Goal: Information Seeking & Learning: Learn about a topic

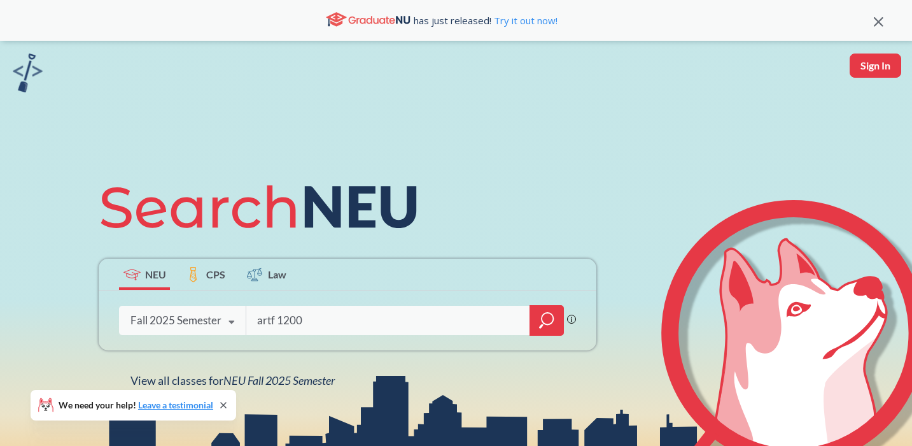
type input "artf 1200"
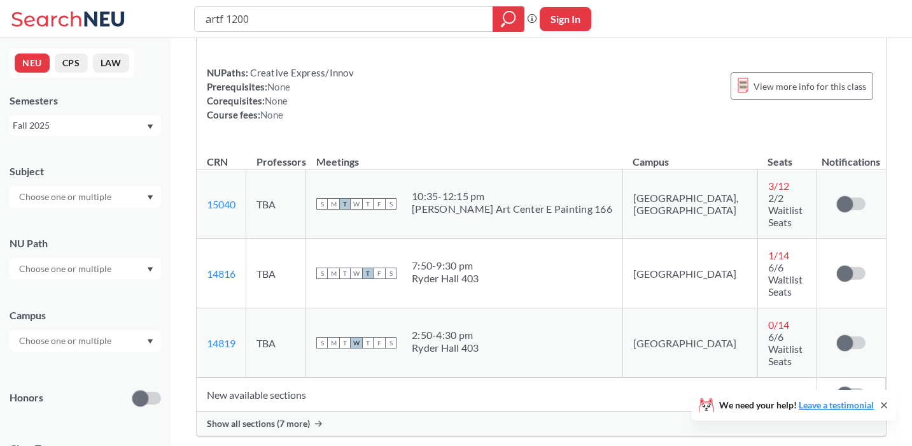
scroll to position [109, 0]
click at [249, 416] on span "Show all sections (7 more)" at bounding box center [258, 421] width 103 height 11
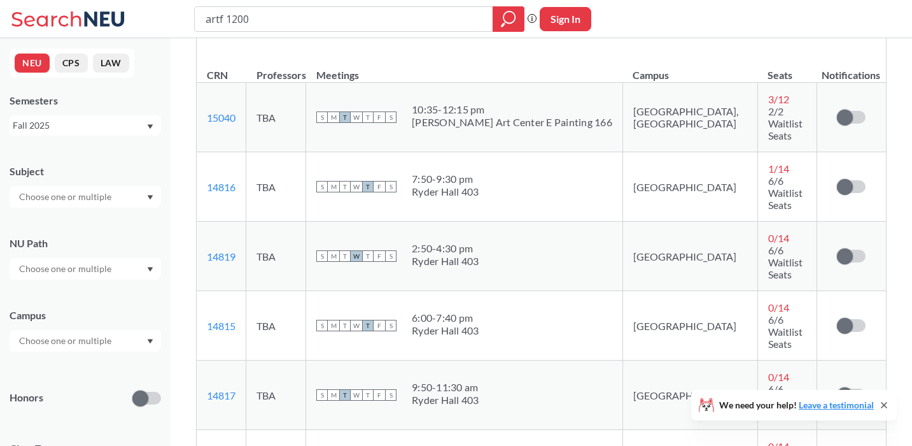
scroll to position [193, 0]
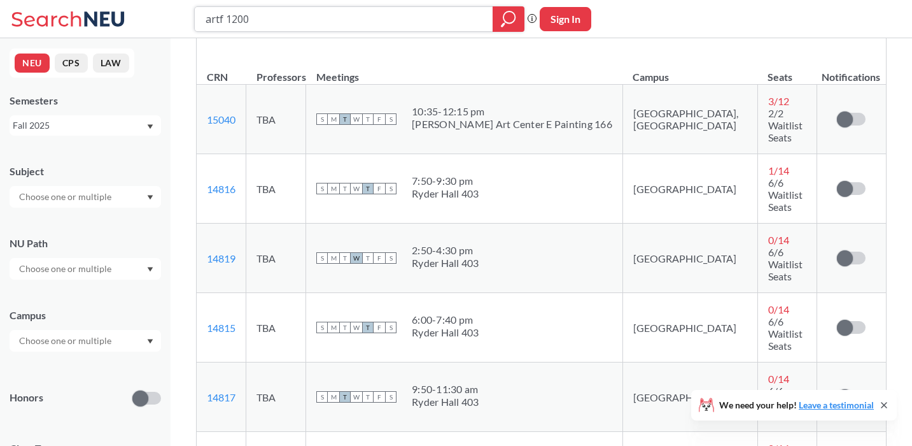
click at [266, 20] on input "artf 1200" at bounding box center [343, 19] width 279 height 22
type input "artf 1210"
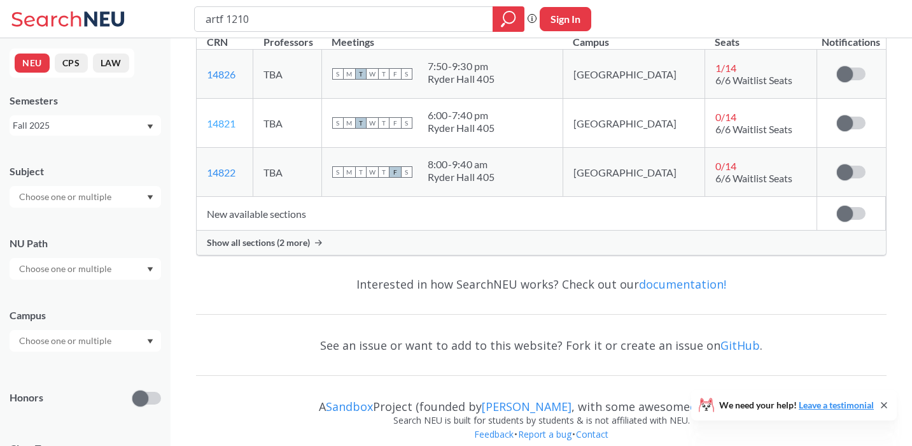
scroll to position [229, 0]
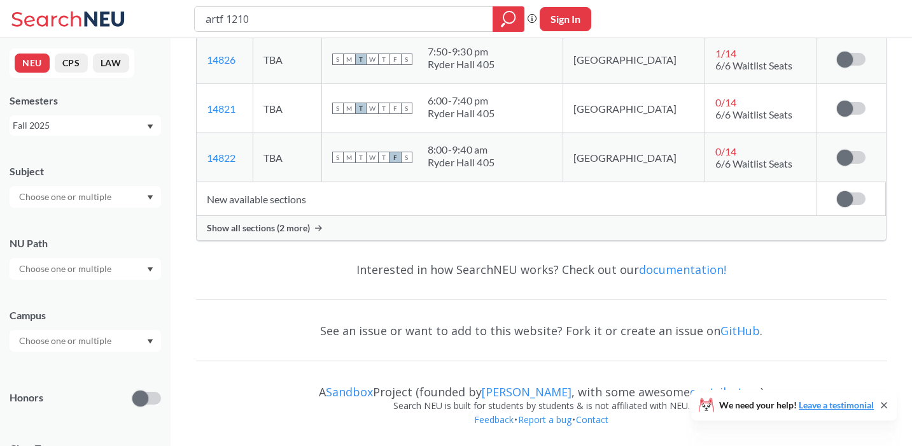
click at [216, 223] on span "Show all sections (2 more)" at bounding box center [258, 227] width 103 height 11
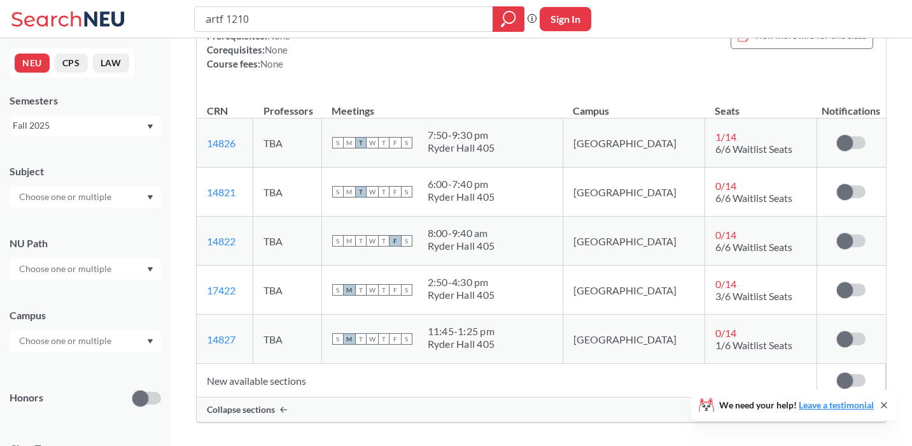
scroll to position [146, 0]
click at [317, 22] on input "artf 1210" at bounding box center [343, 19] width 279 height 22
type input "artf 1230"
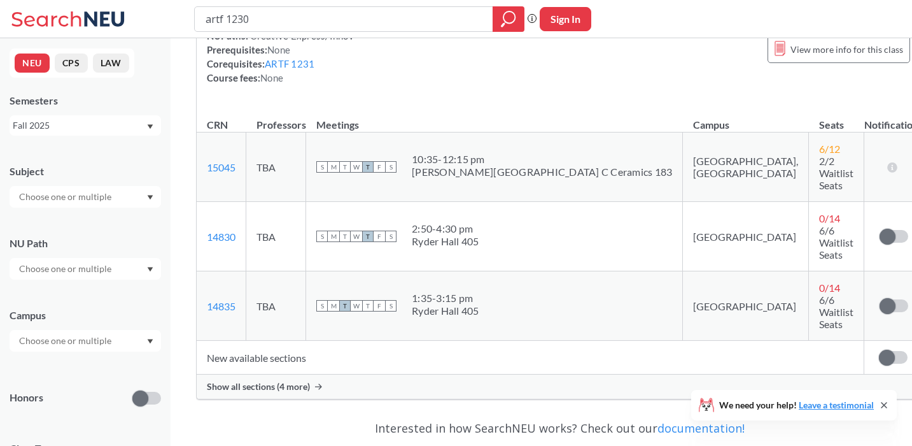
scroll to position [174, 0]
click at [255, 379] on span "Show all sections (4 more)" at bounding box center [258, 384] width 103 height 11
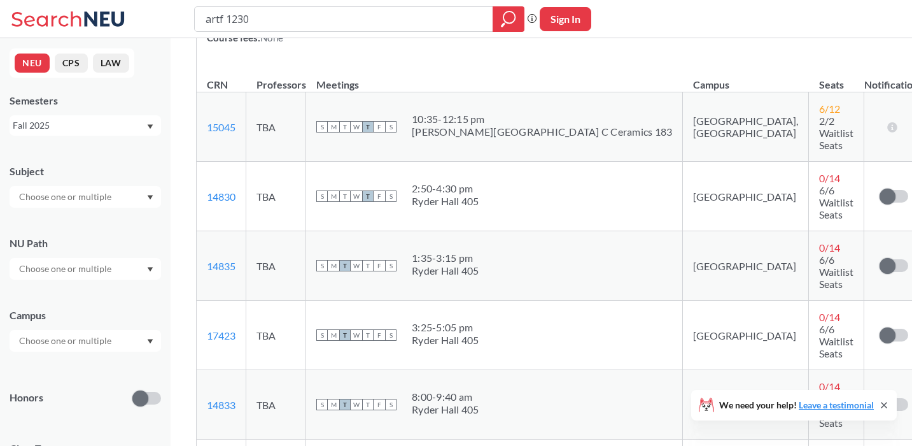
scroll to position [209, 0]
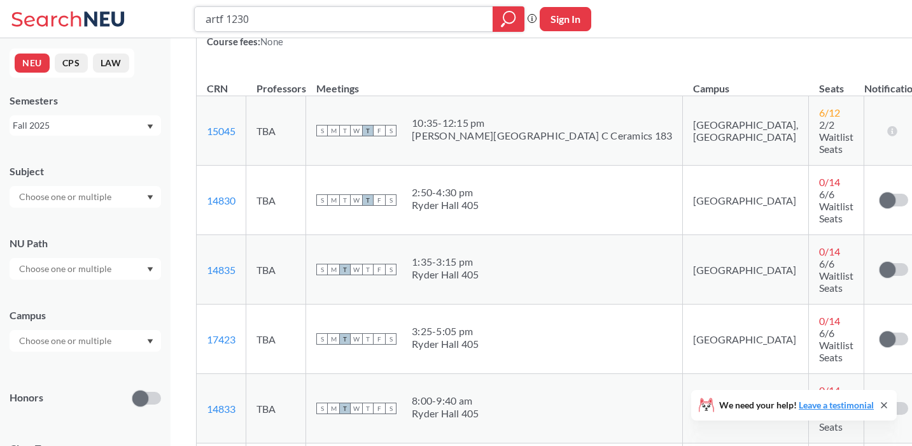
click at [435, 12] on input "artf 1230" at bounding box center [343, 19] width 279 height 22
type input "artf 1250"
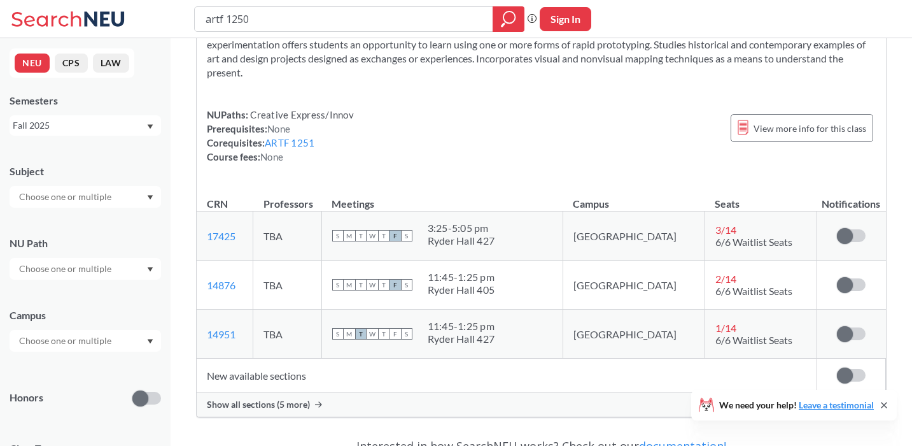
scroll to position [103, 0]
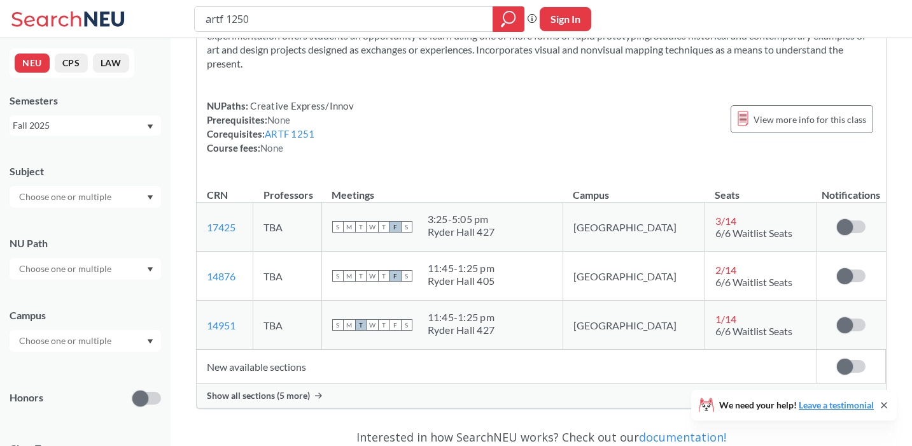
click at [220, 394] on span "Show all sections (5 more)" at bounding box center [258, 395] width 103 height 11
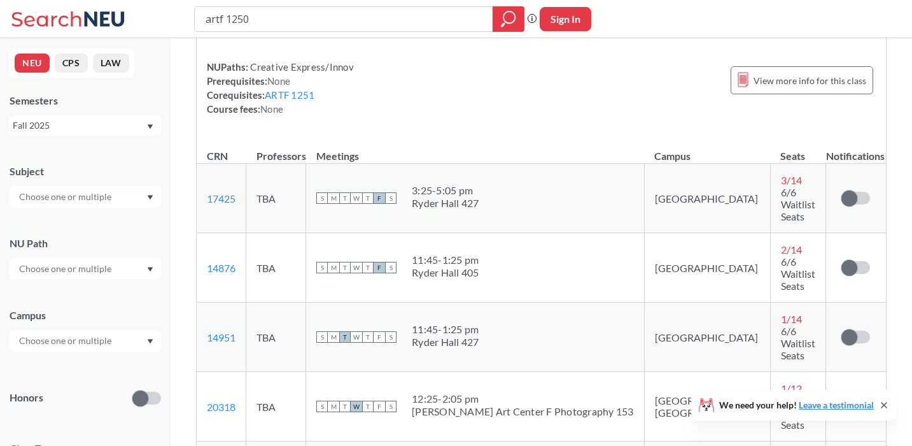
scroll to position [143, 0]
click at [297, 120] on div "Introduces the language, concepts, and processes of interactive experience as a…" at bounding box center [541, 42] width 689 height 185
click at [286, 90] on link "ARTF 1251" at bounding box center [290, 93] width 50 height 11
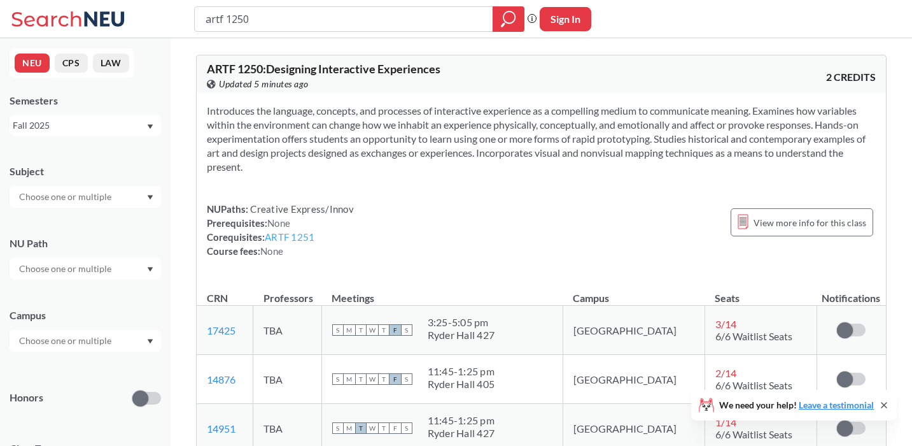
click at [297, 234] on link "ARTF 1251" at bounding box center [290, 236] width 50 height 11
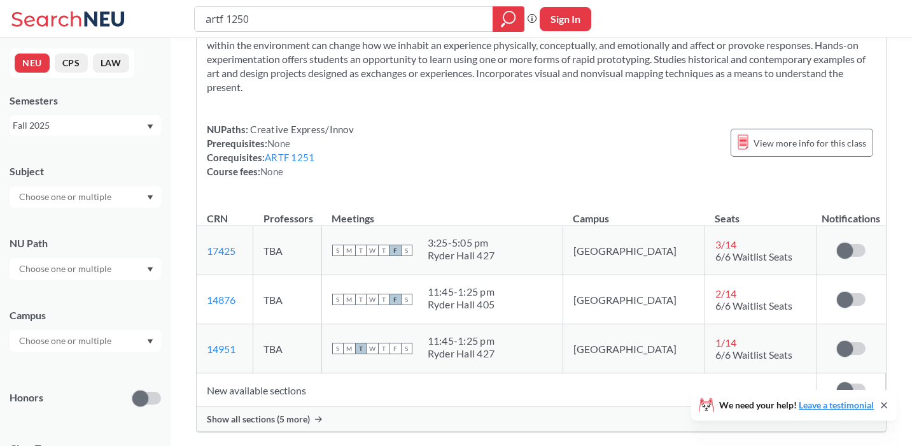
scroll to position [81, 0]
click at [354, 18] on input "artf 1250" at bounding box center [343, 19] width 279 height 22
type input "artf 1240"
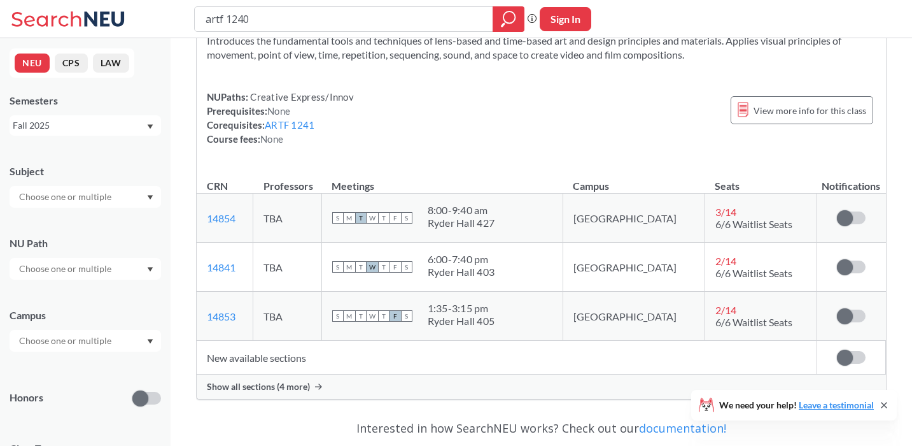
scroll to position [75, 0]
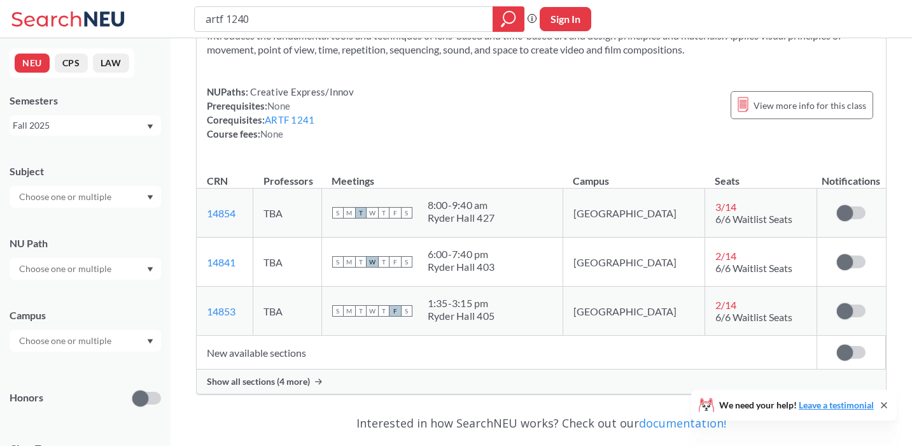
click at [209, 380] on span "Show all sections (4 more)" at bounding box center [258, 381] width 103 height 11
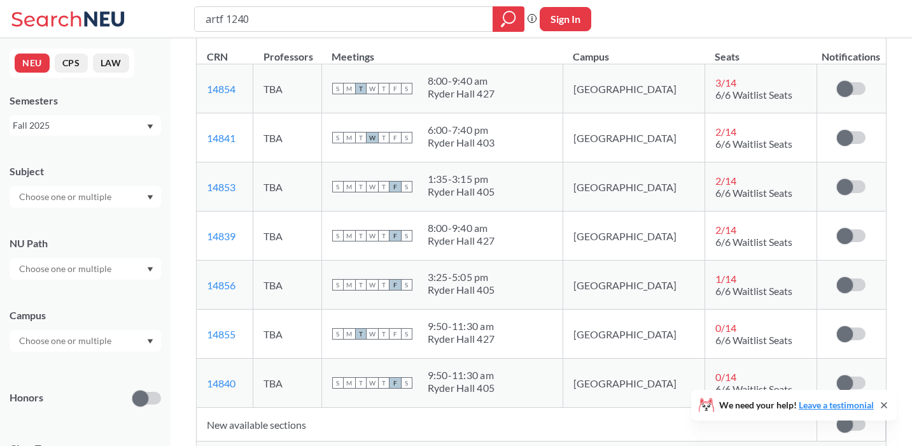
scroll to position [201, 0]
click at [290, 22] on input "artf 1240" at bounding box center [343, 19] width 279 height 22
type input "artf 1250"
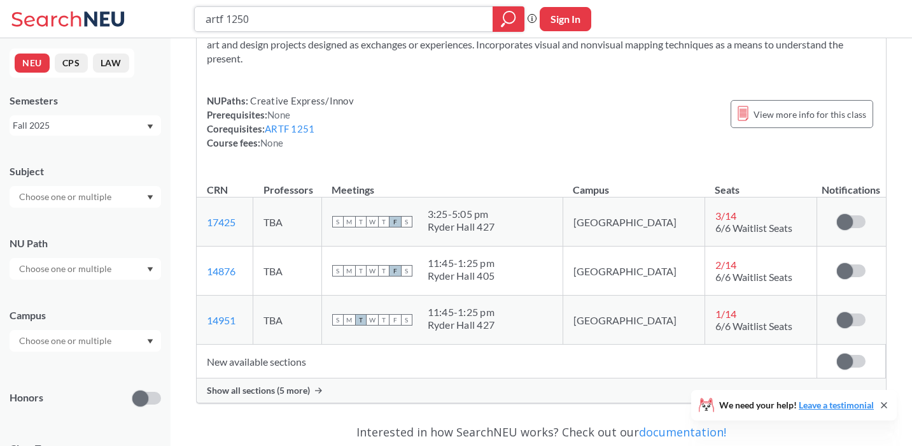
scroll to position [107, 0]
click at [462, 183] on th "Meetings" at bounding box center [441, 184] width 241 height 27
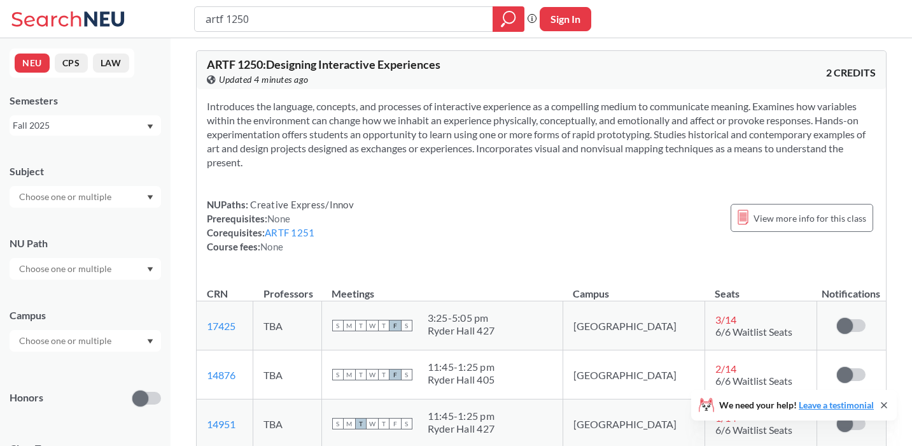
scroll to position [0, 0]
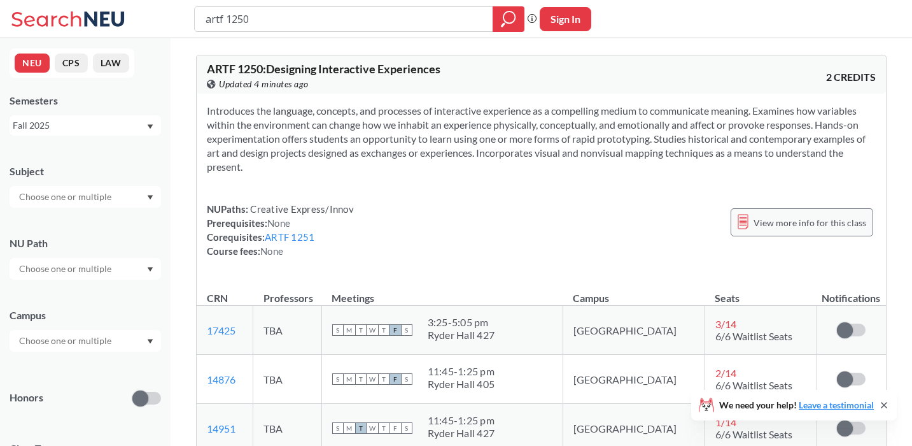
click at [779, 218] on span "View more info for this class" at bounding box center [810, 223] width 113 height 16
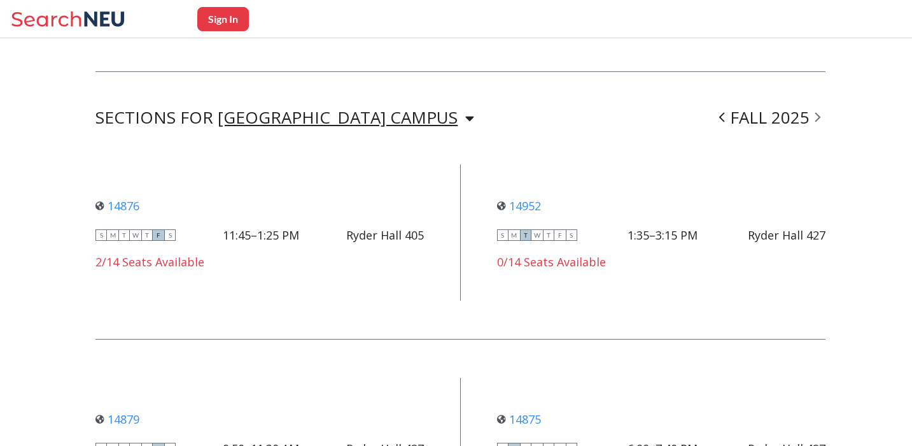
scroll to position [864, 0]
